Goal: Task Accomplishment & Management: Use online tool/utility

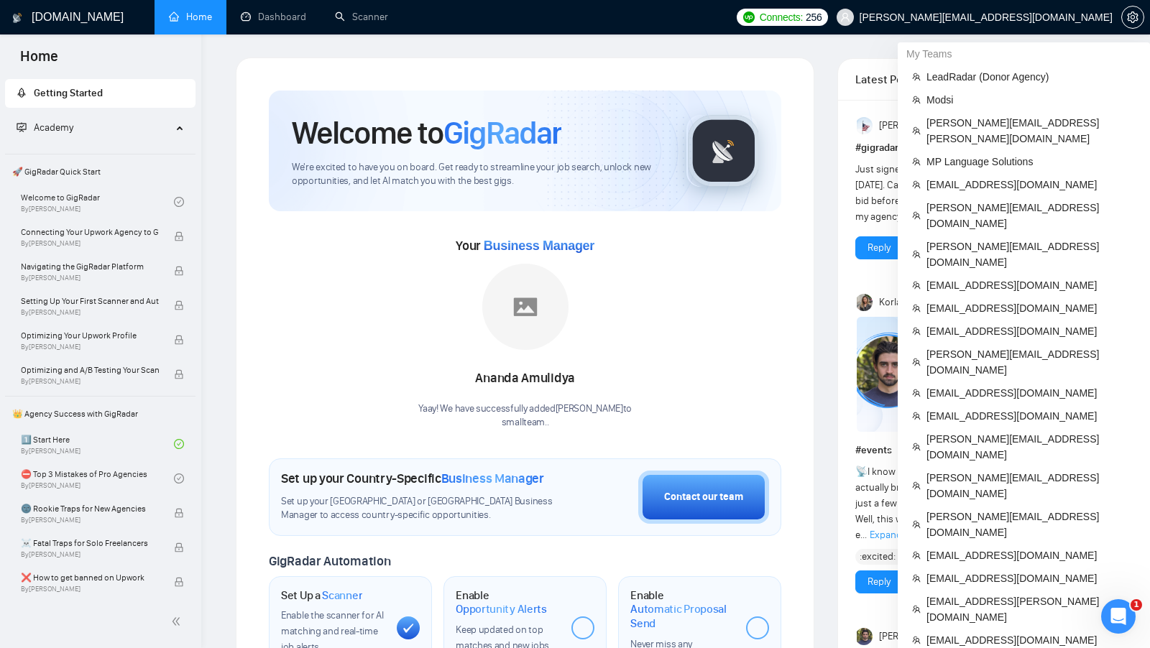
scroll to position [488, 0]
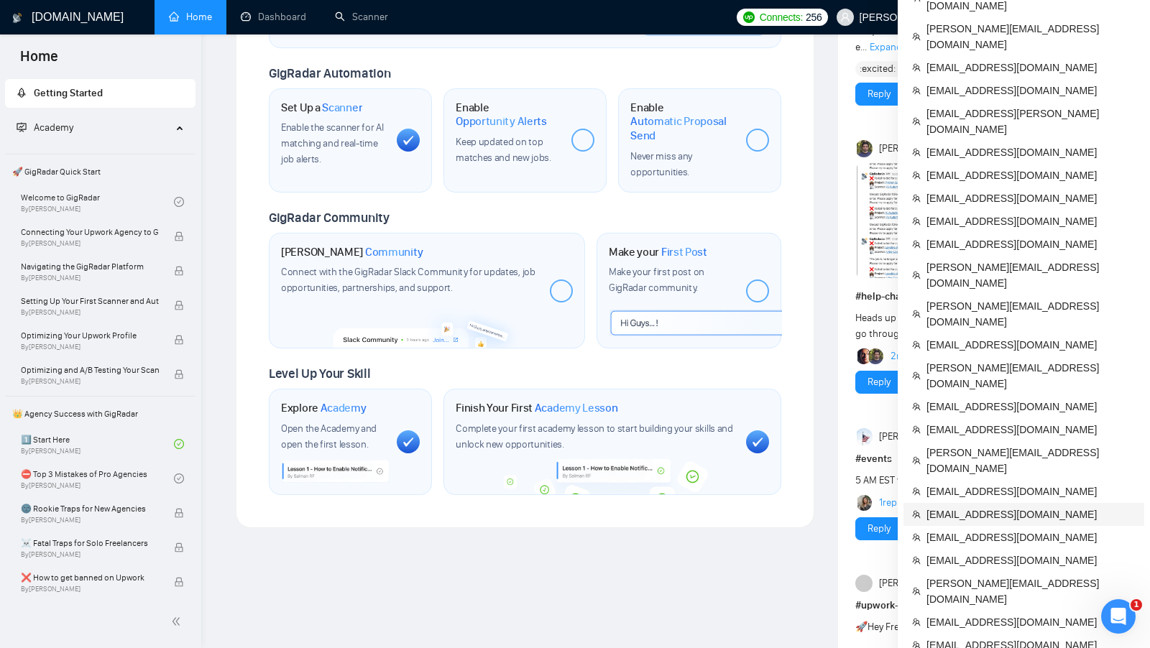
click at [1034, 507] on span "[EMAIL_ADDRESS][DOMAIN_NAME]" at bounding box center [1030, 515] width 209 height 16
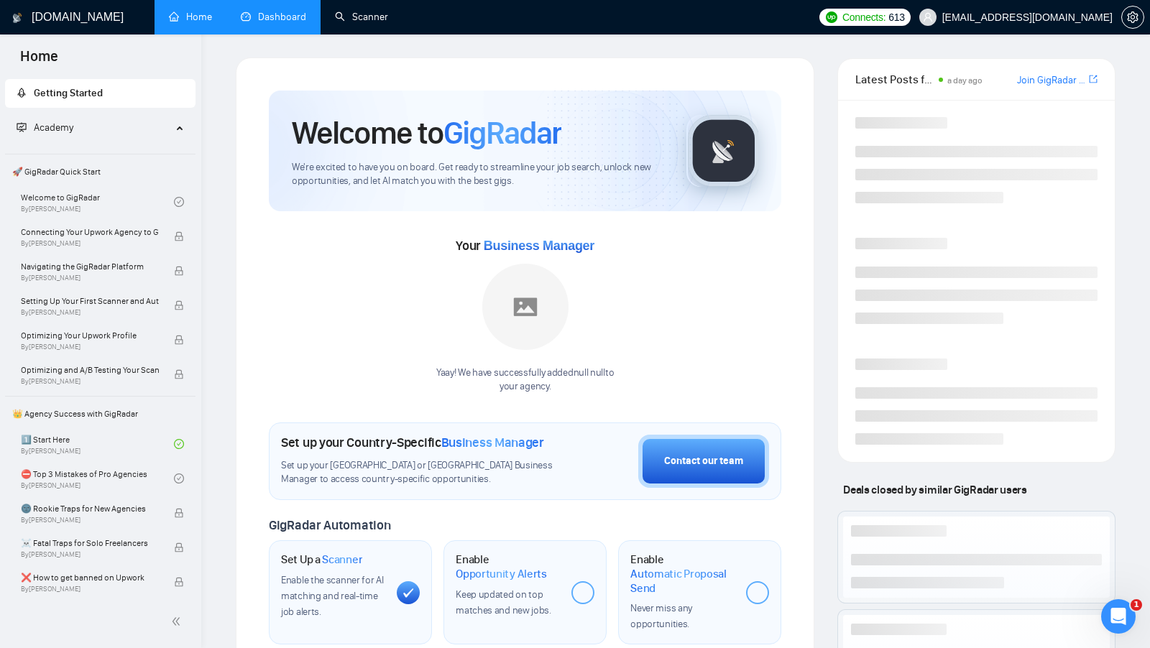
click at [290, 11] on link "Dashboard" at bounding box center [273, 17] width 65 height 12
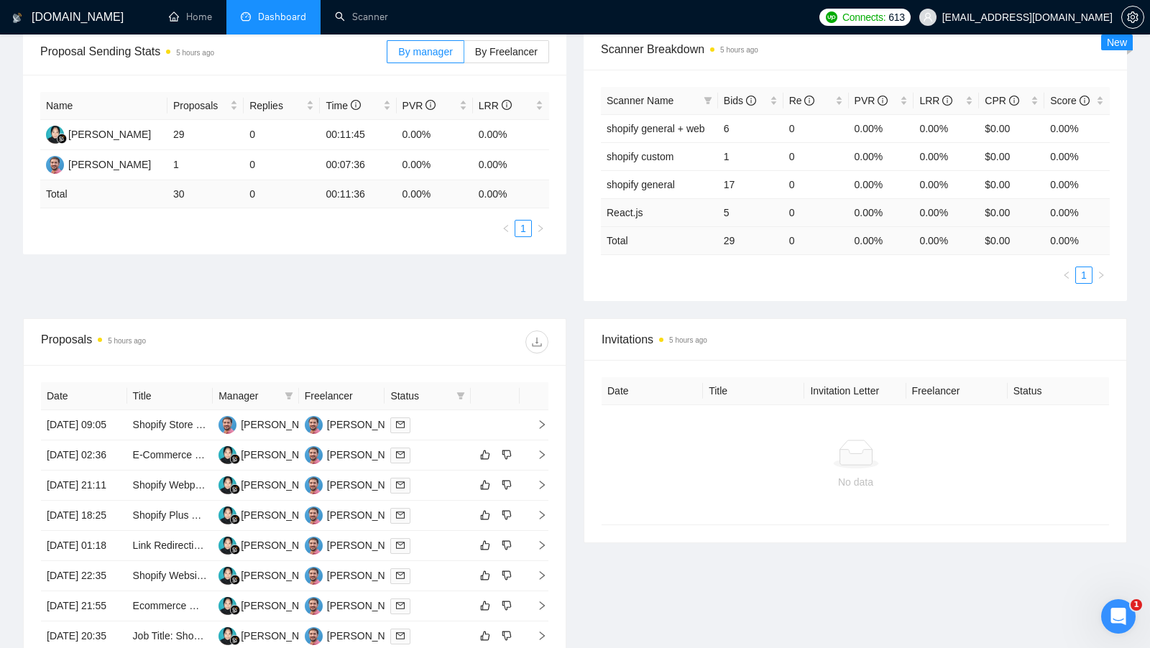
scroll to position [225, 0]
click at [336, 428] on div "[PERSON_NAME]" at bounding box center [368, 424] width 83 height 16
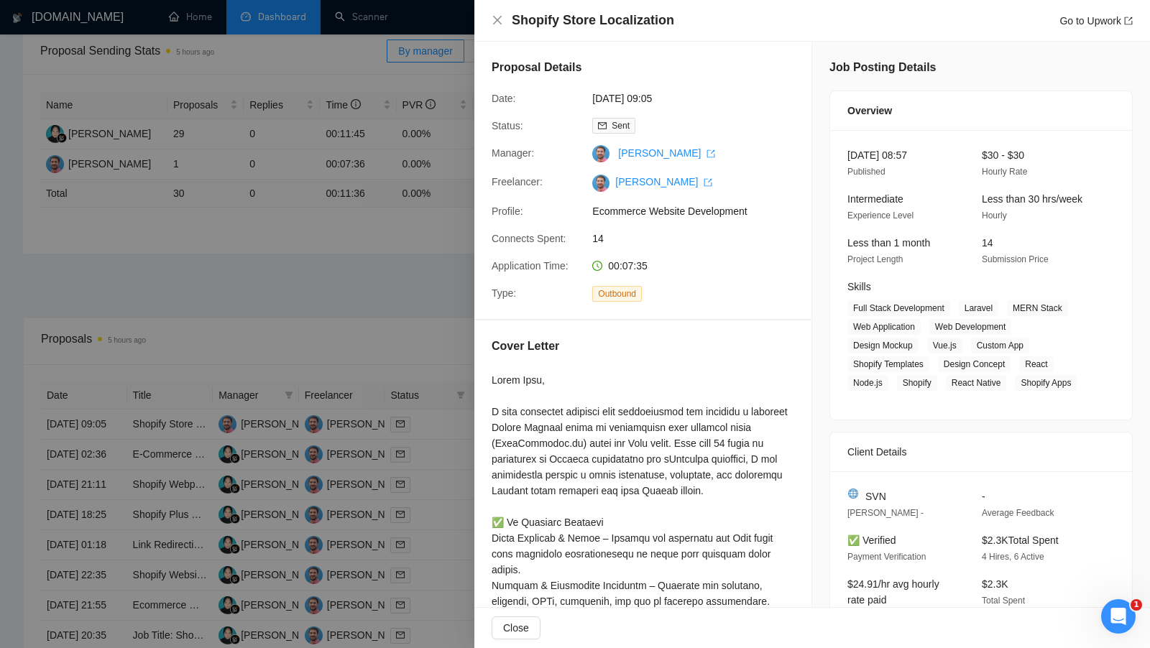
click at [368, 208] on div at bounding box center [575, 324] width 1150 height 648
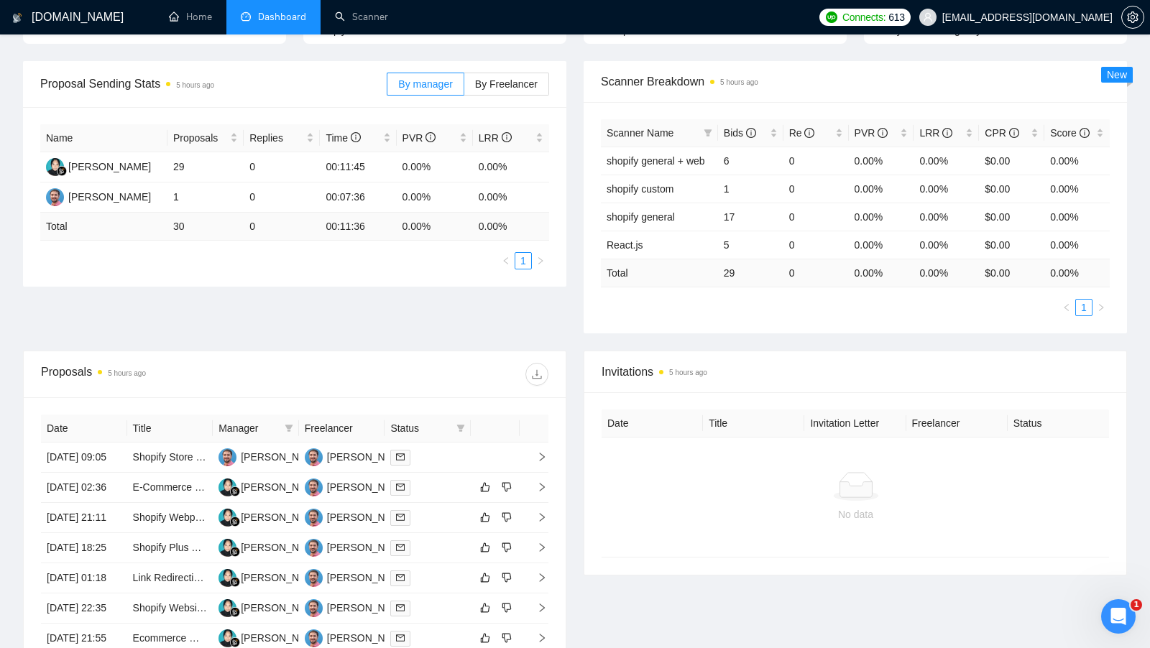
scroll to position [145, 0]
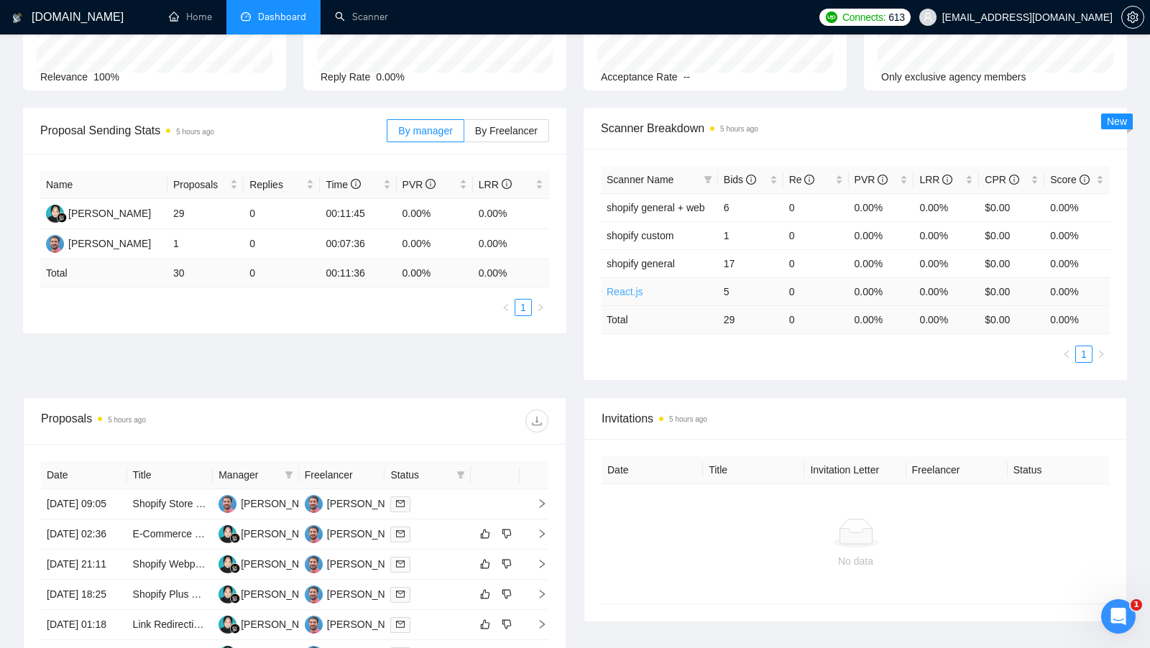
click at [632, 287] on link "React.js" at bounding box center [624, 291] width 37 height 11
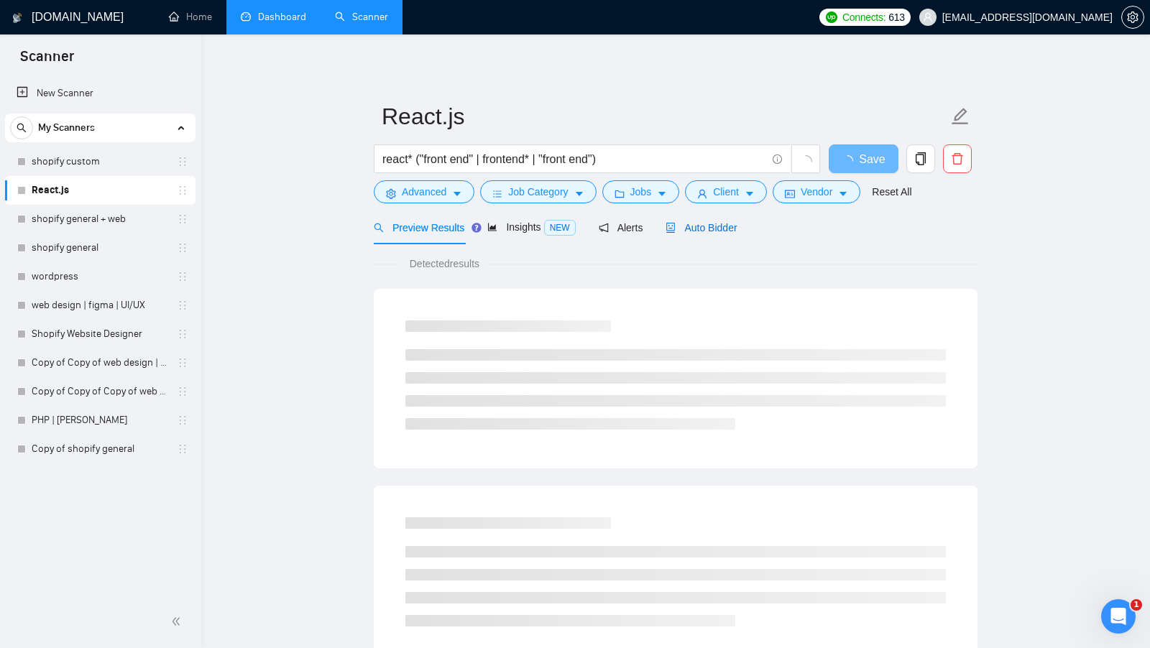
click at [731, 231] on span "Auto Bidder" at bounding box center [700, 227] width 71 height 11
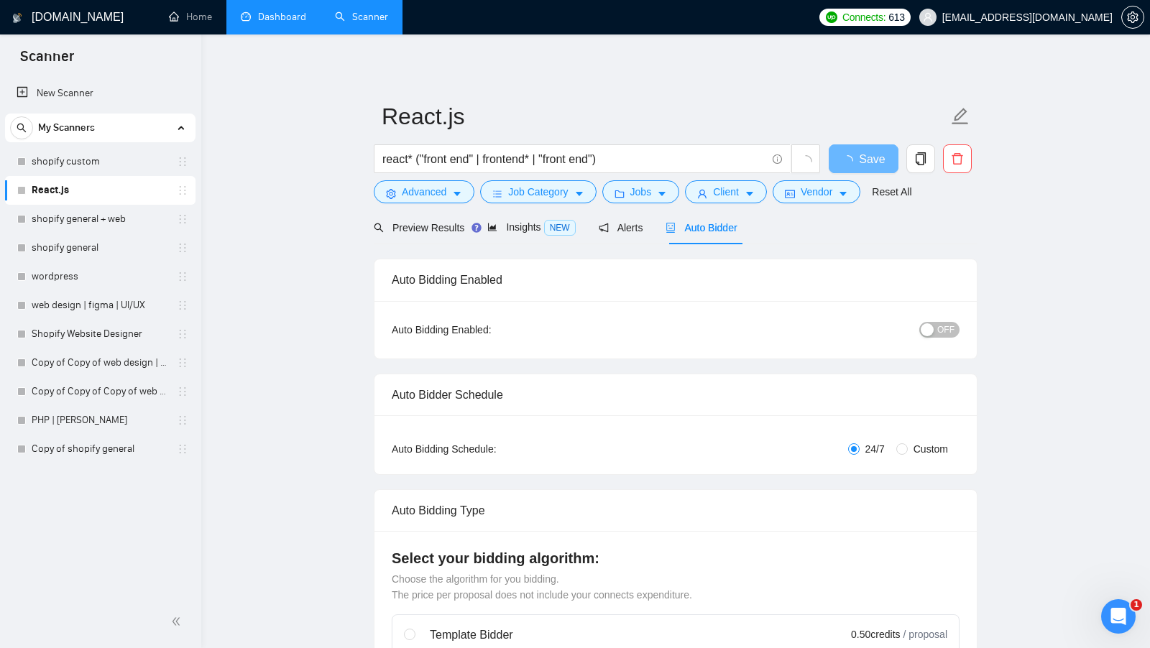
radio input "false"
radio input "true"
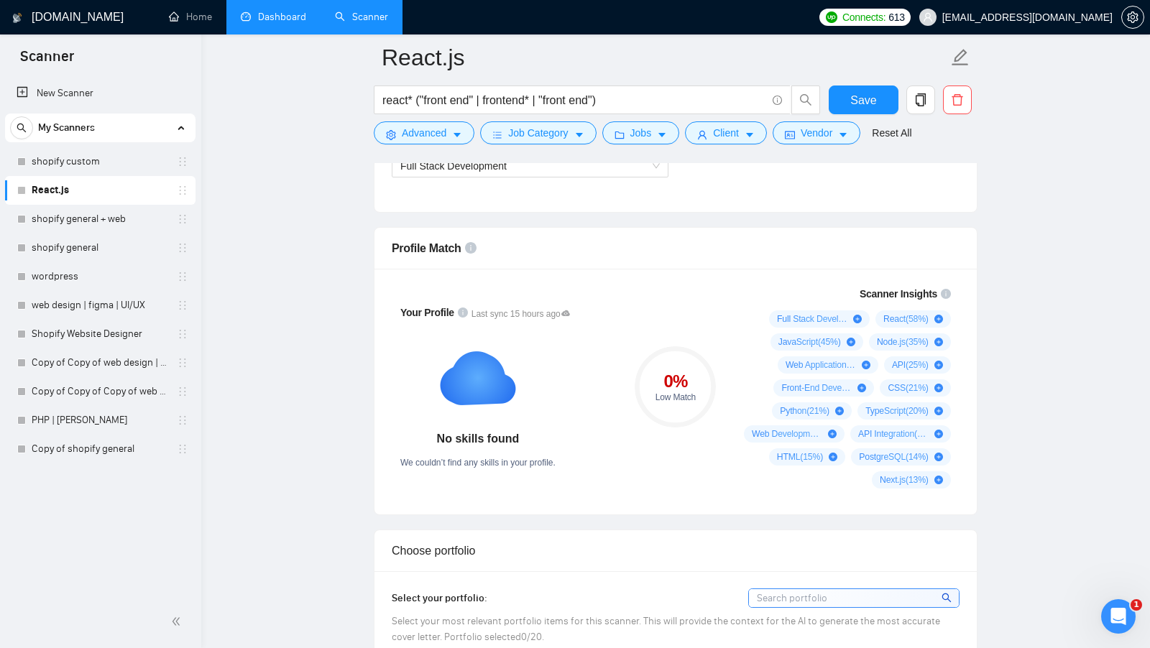
scroll to position [1040, 0]
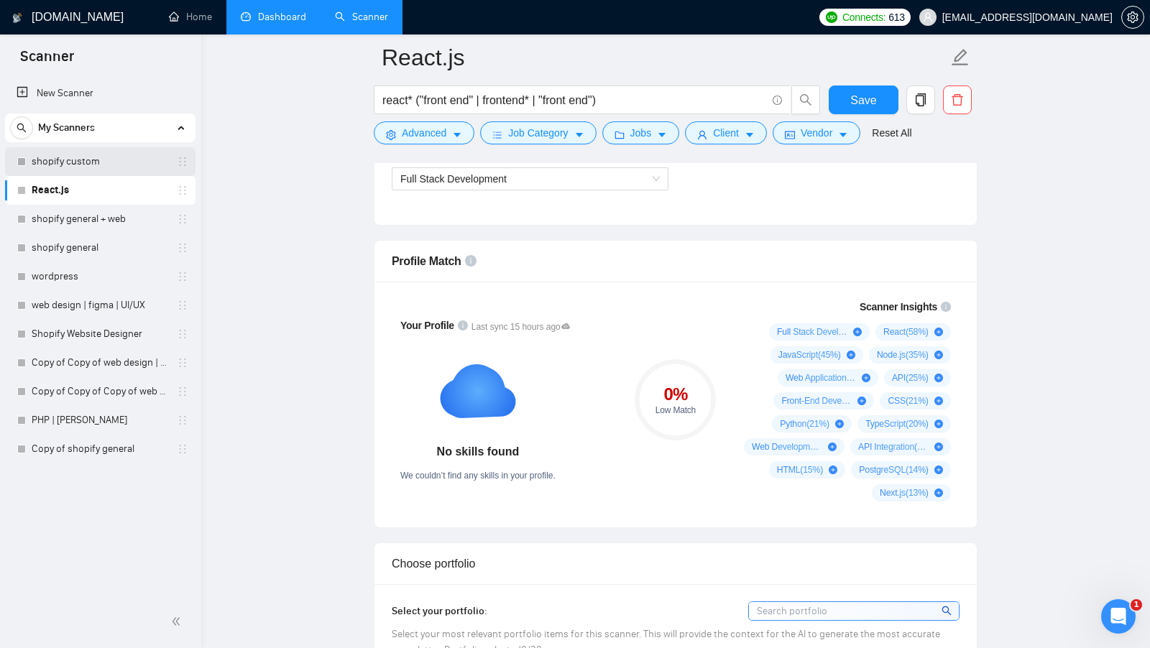
click at [92, 172] on link "shopify custom" at bounding box center [100, 161] width 137 height 29
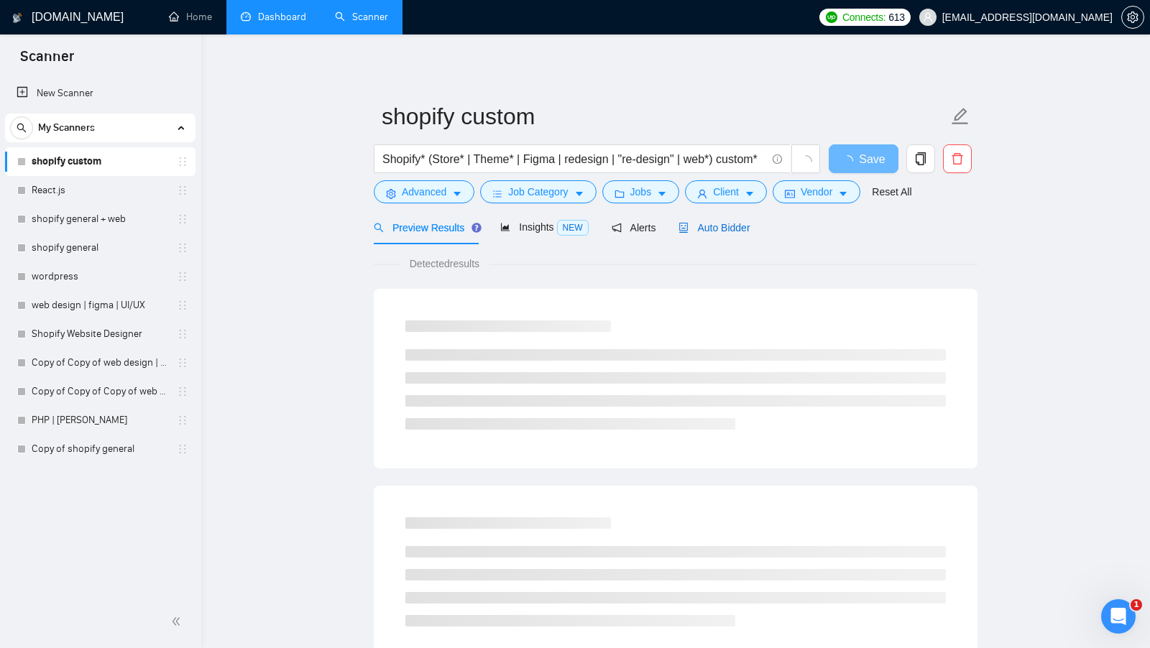
click at [706, 223] on span "Auto Bidder" at bounding box center [713, 227] width 71 height 11
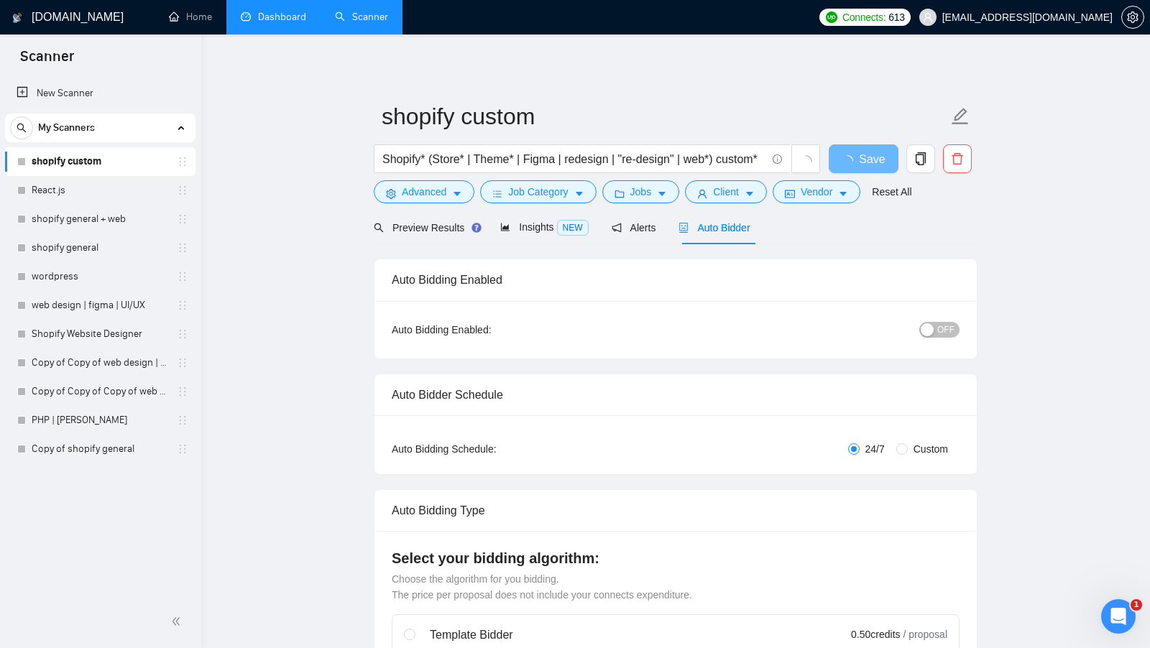
radio input "false"
radio input "true"
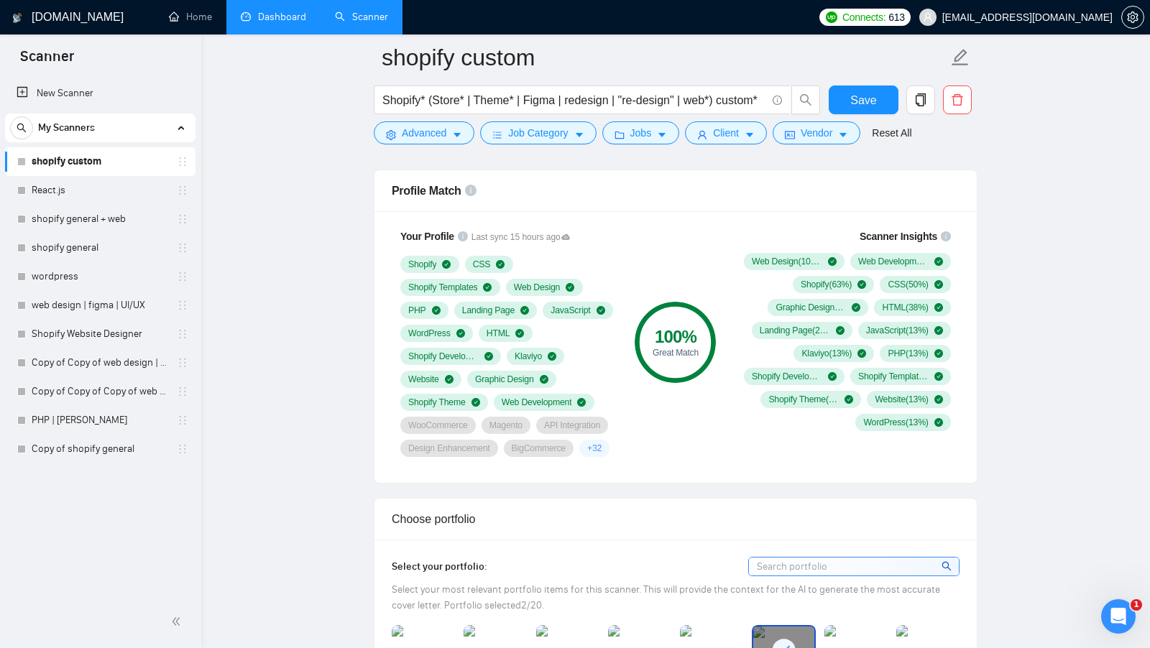
scroll to position [1115, 0]
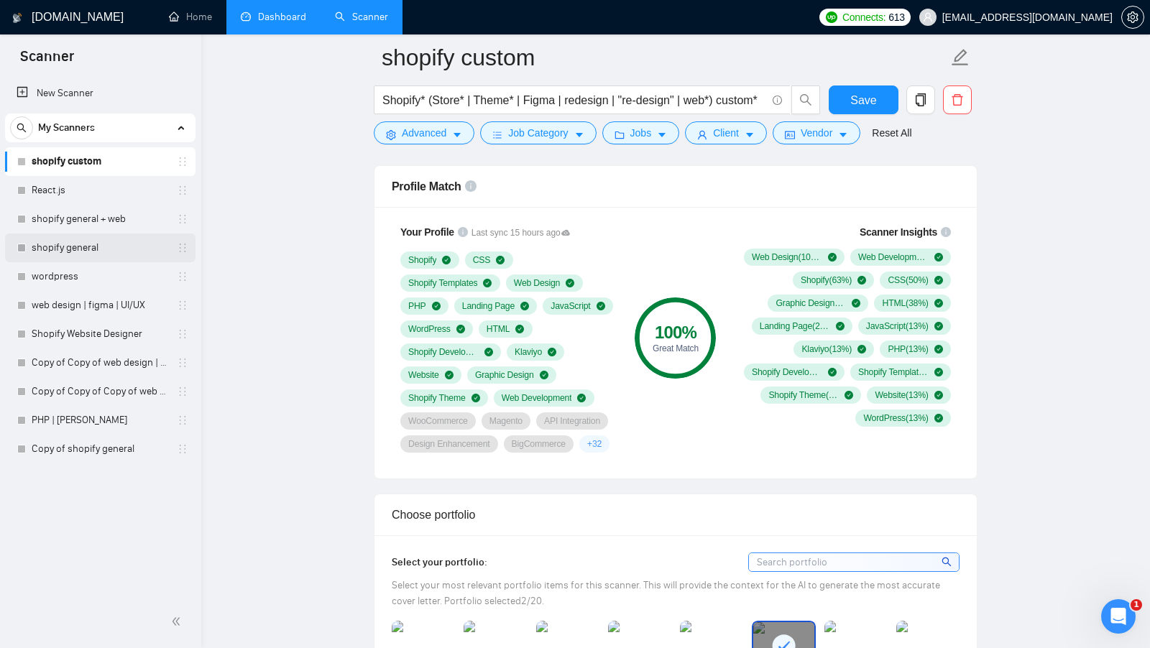
click at [81, 239] on link "shopify general" at bounding box center [100, 247] width 137 height 29
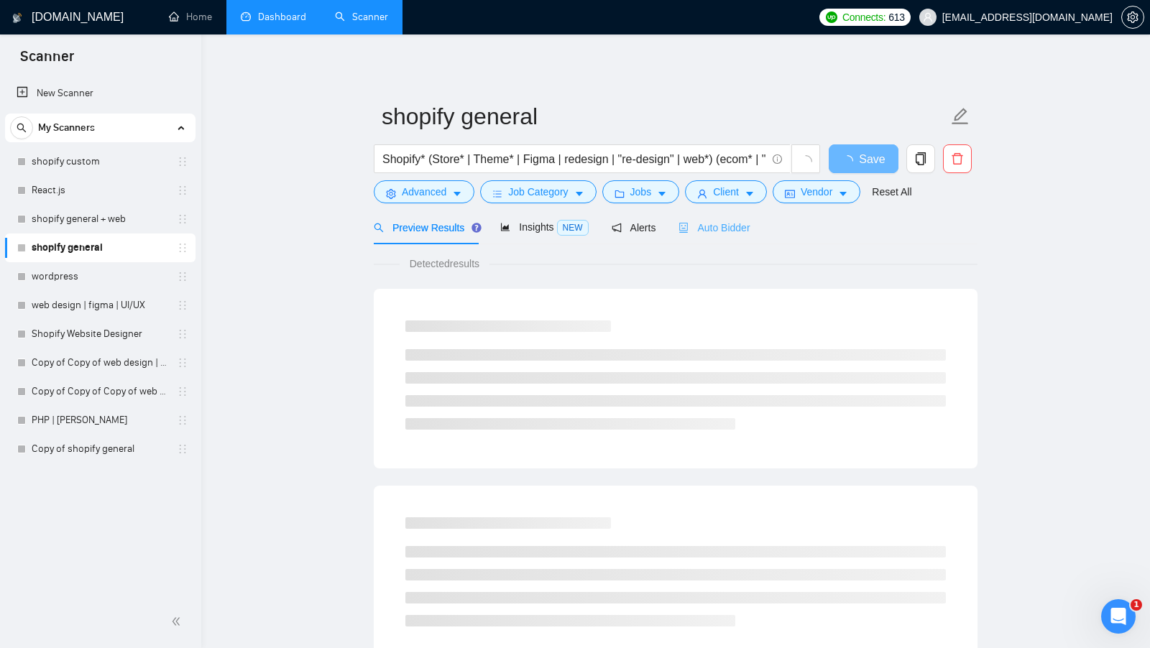
click at [692, 215] on div "Auto Bidder" at bounding box center [713, 228] width 71 height 34
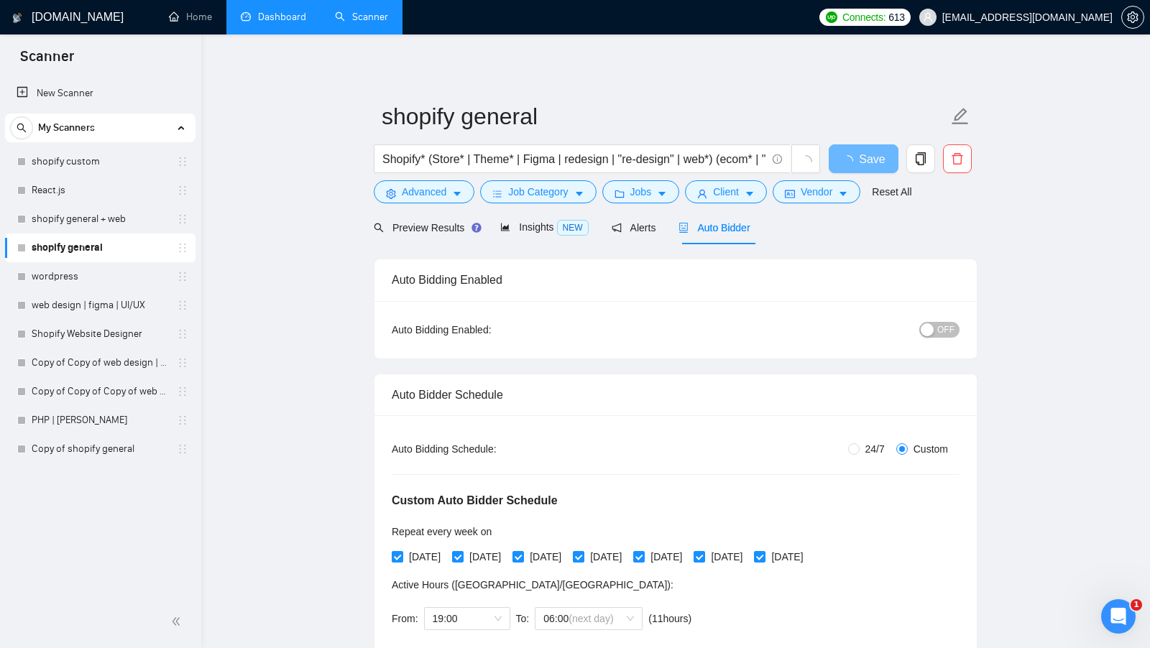
click at [709, 222] on span "Auto Bidder" at bounding box center [713, 227] width 71 height 11
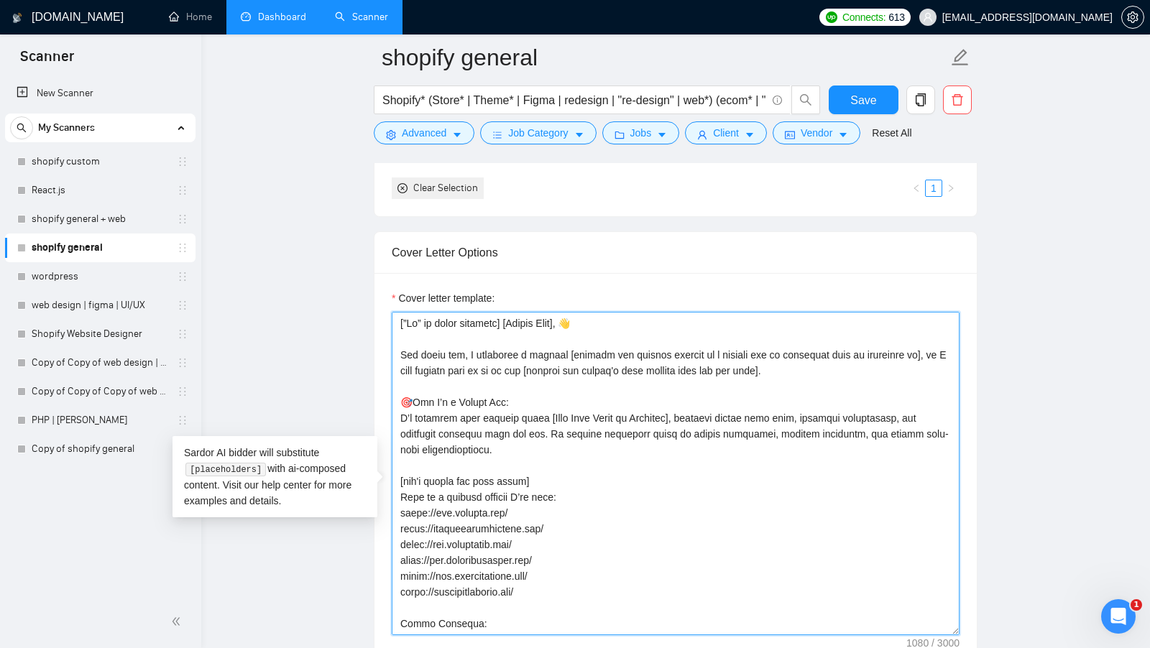
drag, startPoint x: 467, startPoint y: 624, endPoint x: 379, endPoint y: 318, distance: 319.1
click at [379, 318] on div "Cover letter template:" at bounding box center [675, 471] width 602 height 397
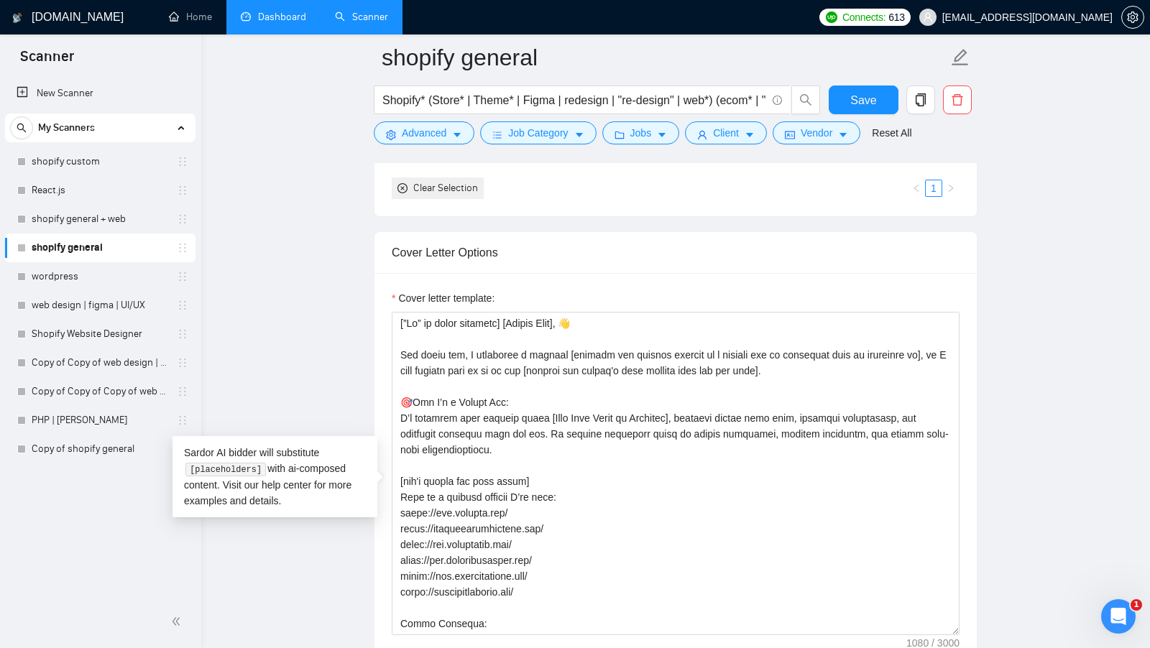
click at [359, 262] on main "shopify general Shopify* (Store* | Theme* | Figma | redesign | "re-design" | we…" at bounding box center [675, 618] width 902 height 4625
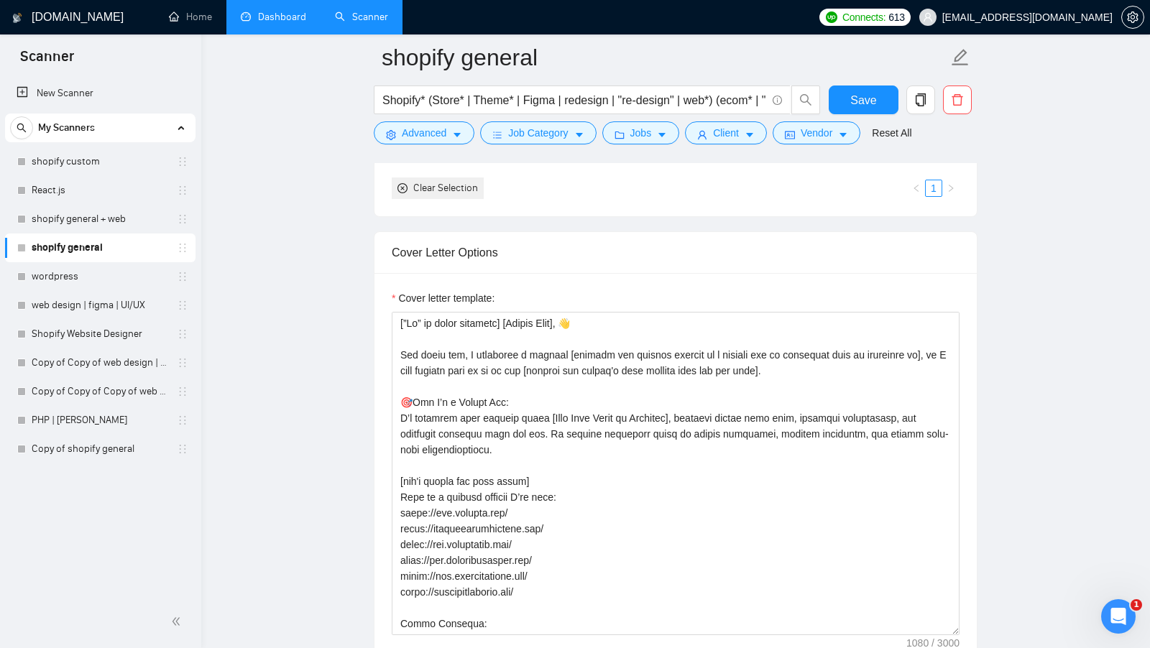
click at [301, 34] on li "Dashboard" at bounding box center [273, 17] width 94 height 34
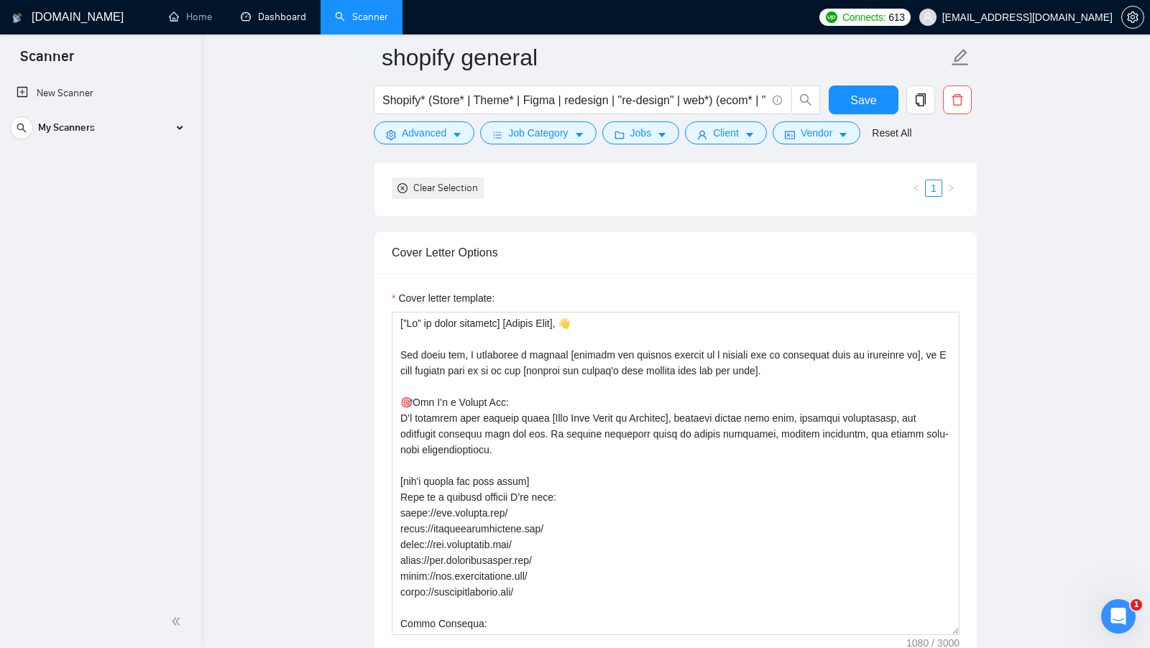
drag, startPoint x: 286, startPoint y: 25, endPoint x: 295, endPoint y: 29, distance: 10.3
click at [286, 23] on link "Dashboard" at bounding box center [273, 17] width 65 height 12
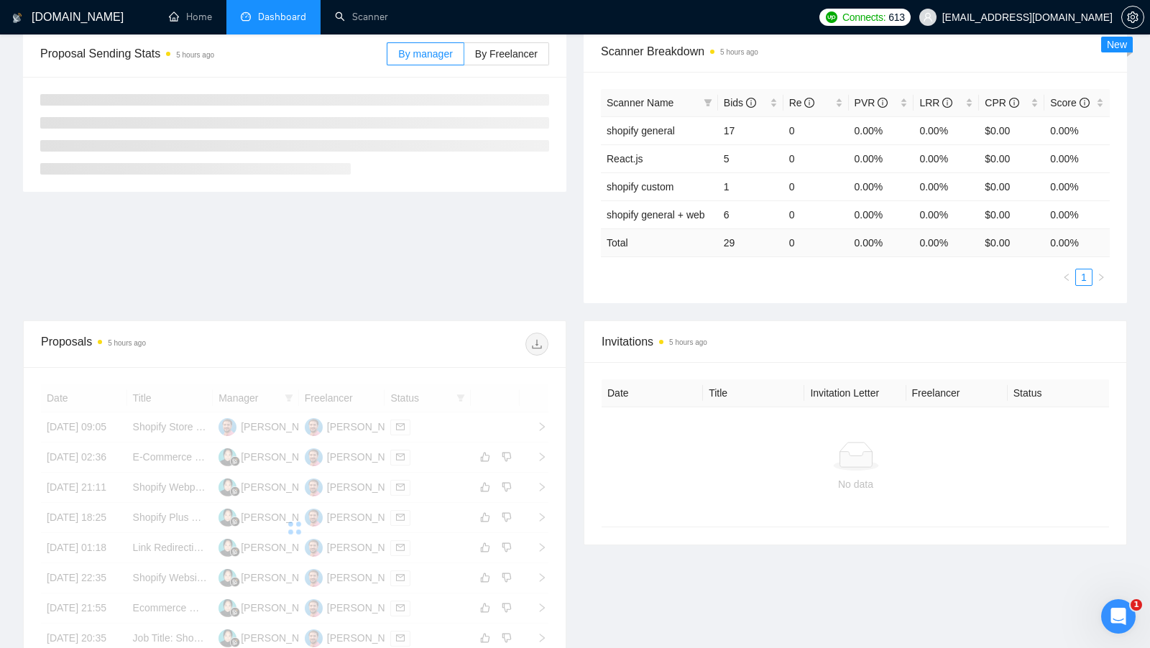
scroll to position [262, 0]
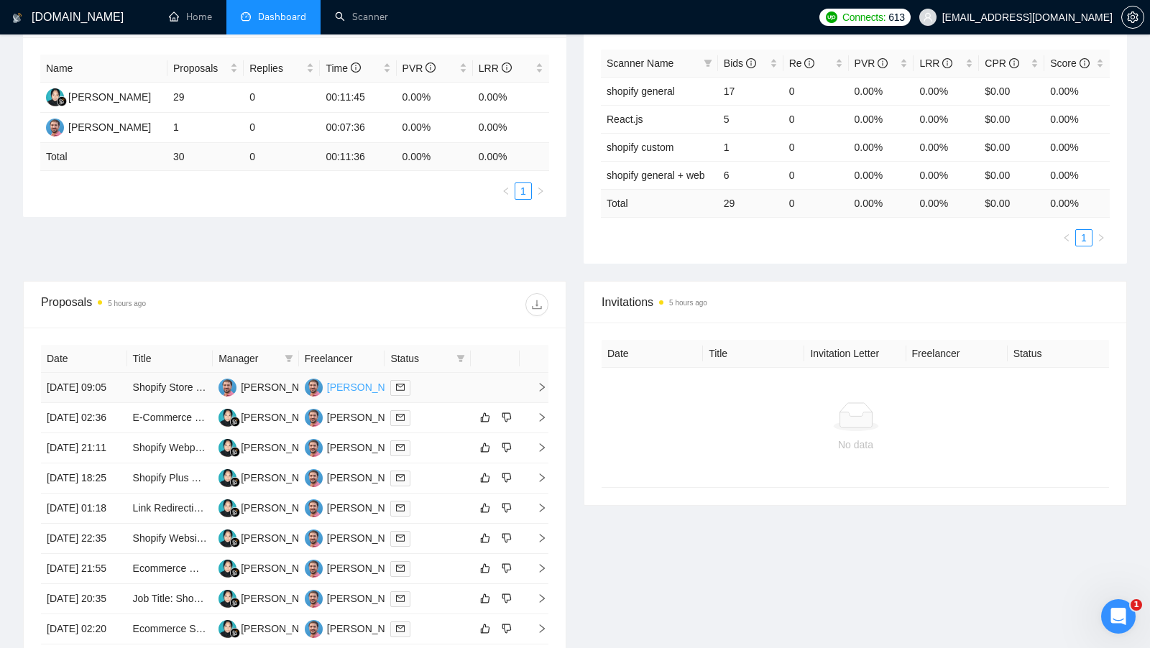
click at [351, 395] on div "[PERSON_NAME]" at bounding box center [368, 387] width 83 height 16
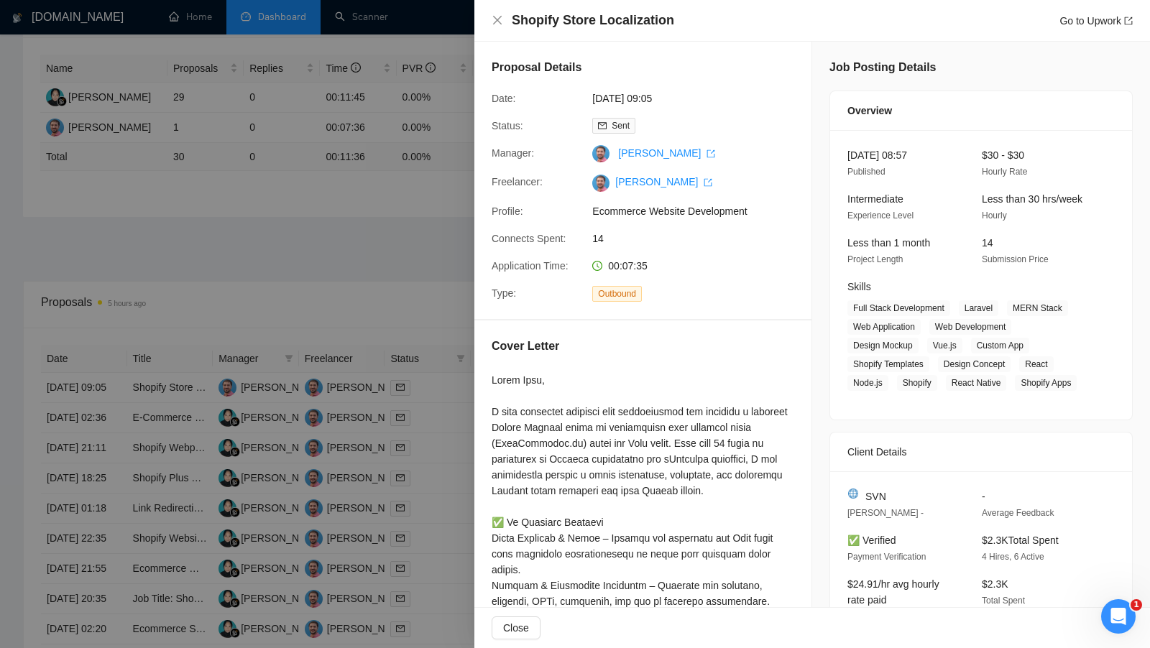
click at [469, 137] on div at bounding box center [575, 324] width 1150 height 648
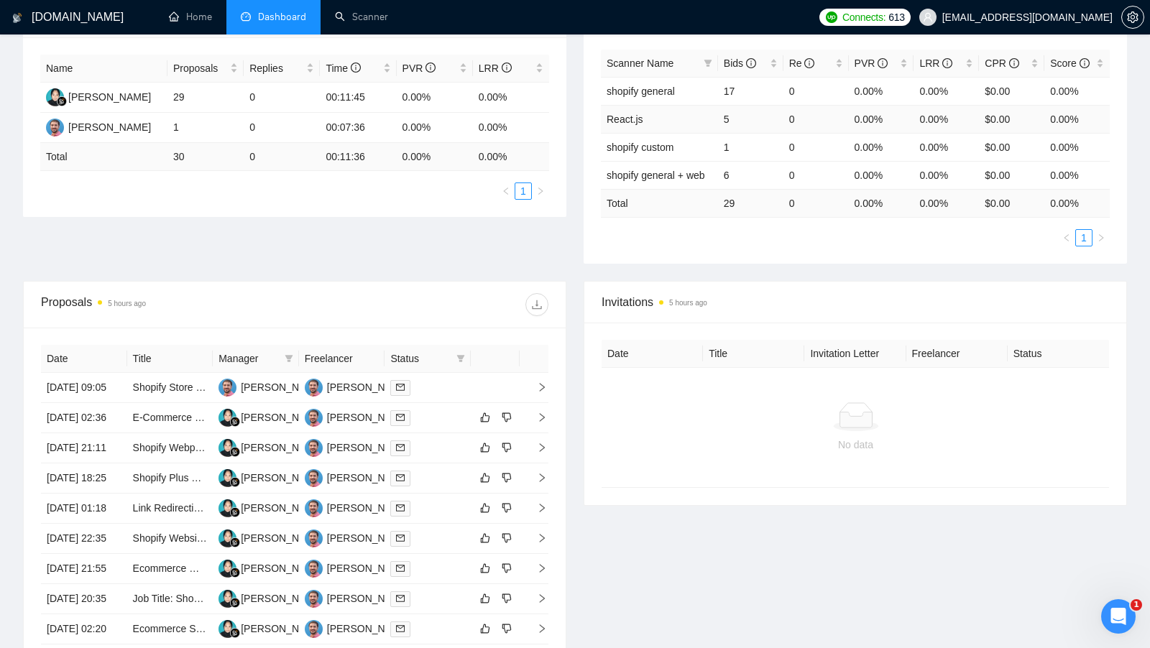
scroll to position [0, 0]
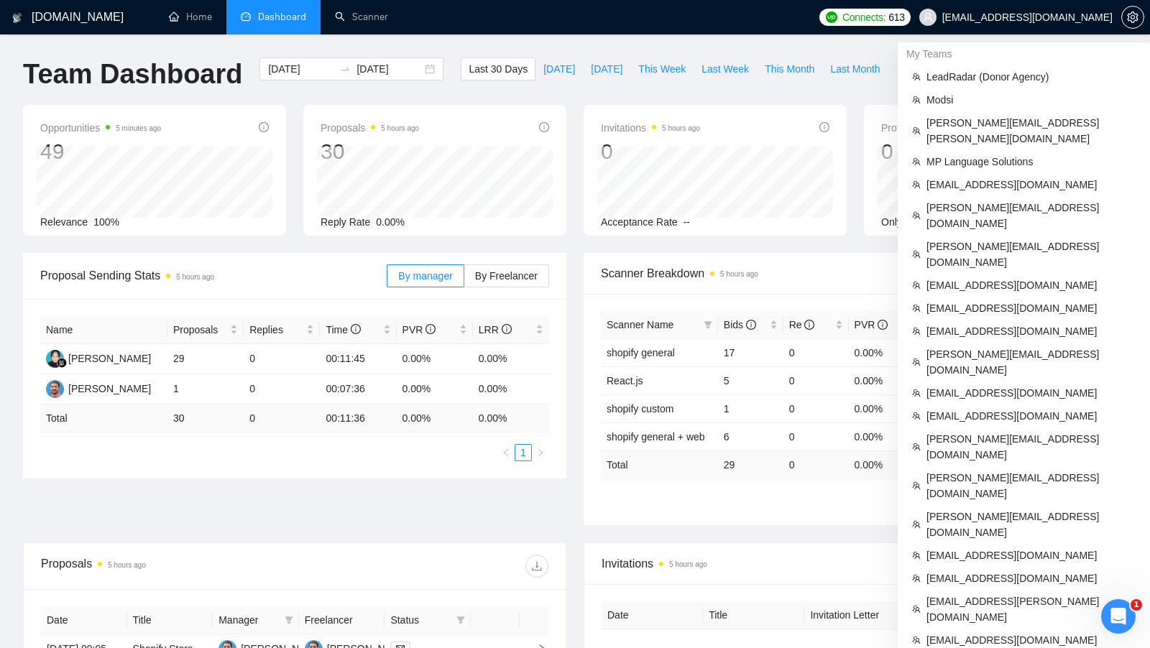
click at [1061, 17] on span "[EMAIL_ADDRESS][DOMAIN_NAME]" at bounding box center [1027, 17] width 170 height 0
copy div "[EMAIL_ADDRESS][DOMAIN_NAME]"
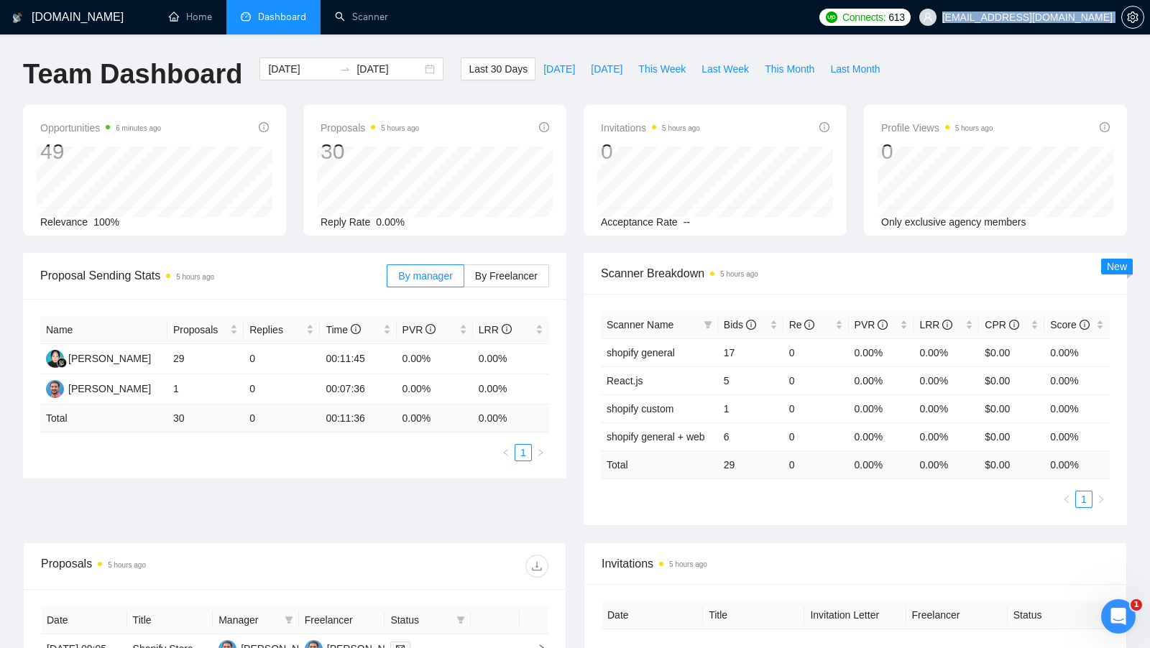
click at [1069, 17] on span "[EMAIL_ADDRESS][DOMAIN_NAME]" at bounding box center [1027, 17] width 170 height 0
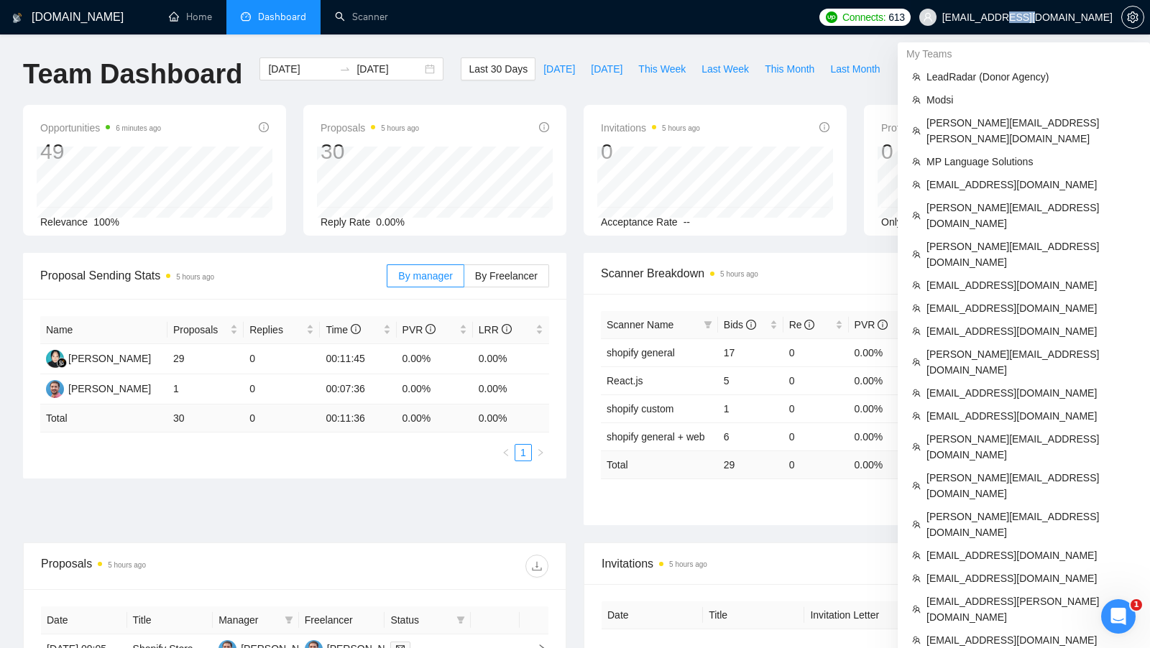
click at [1069, 17] on span "[EMAIL_ADDRESS][DOMAIN_NAME]" at bounding box center [1027, 17] width 170 height 0
copy div "[EMAIL_ADDRESS][DOMAIN_NAME]"
